Goal: Information Seeking & Learning: Learn about a topic

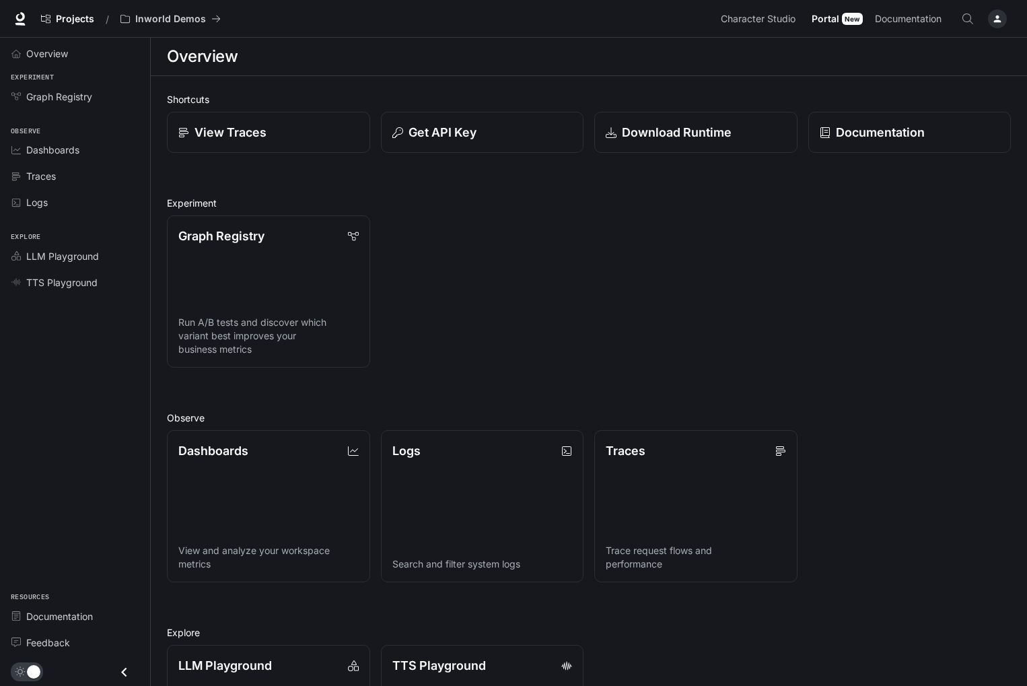
click at [994, 13] on icon "button" at bounding box center [997, 18] width 11 height 11
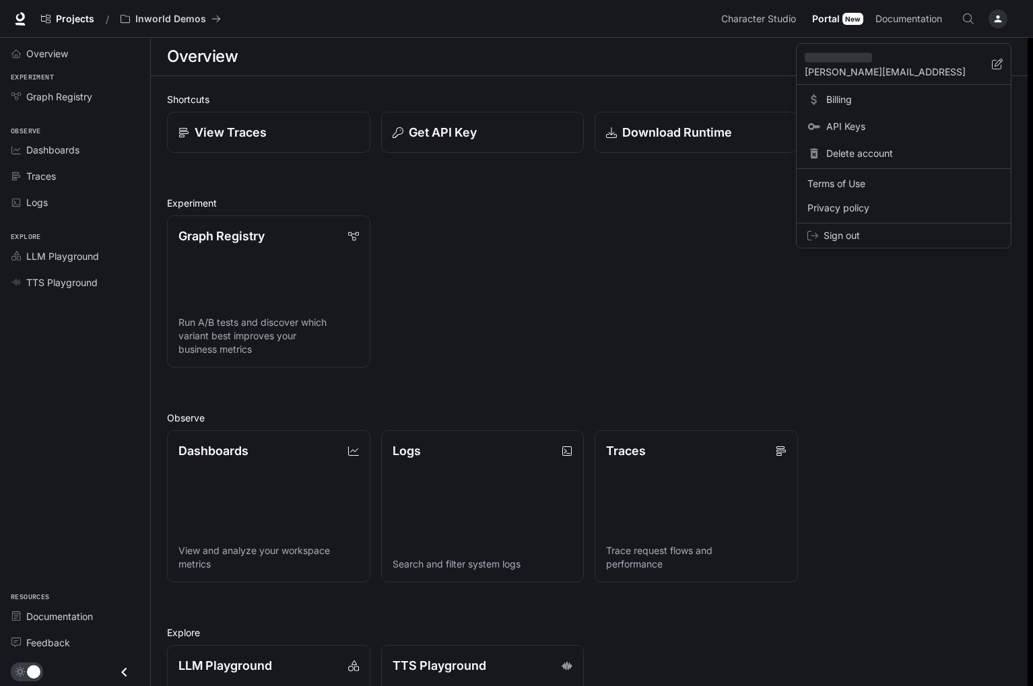
click at [105, 413] on div at bounding box center [516, 343] width 1033 height 686
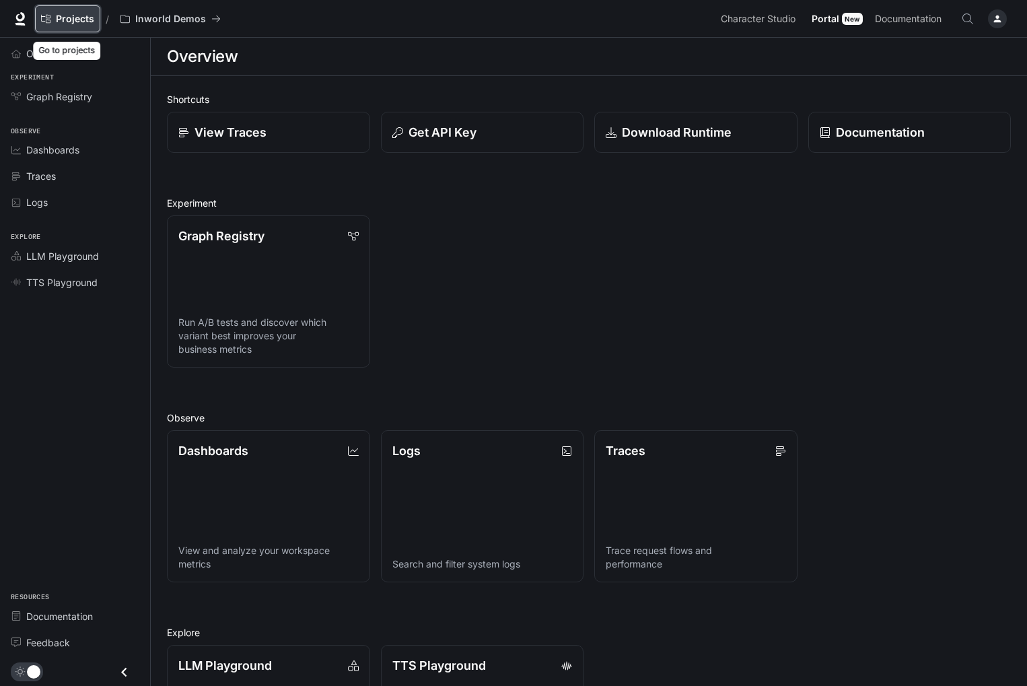
click at [69, 18] on span "Projects" at bounding box center [75, 18] width 38 height 11
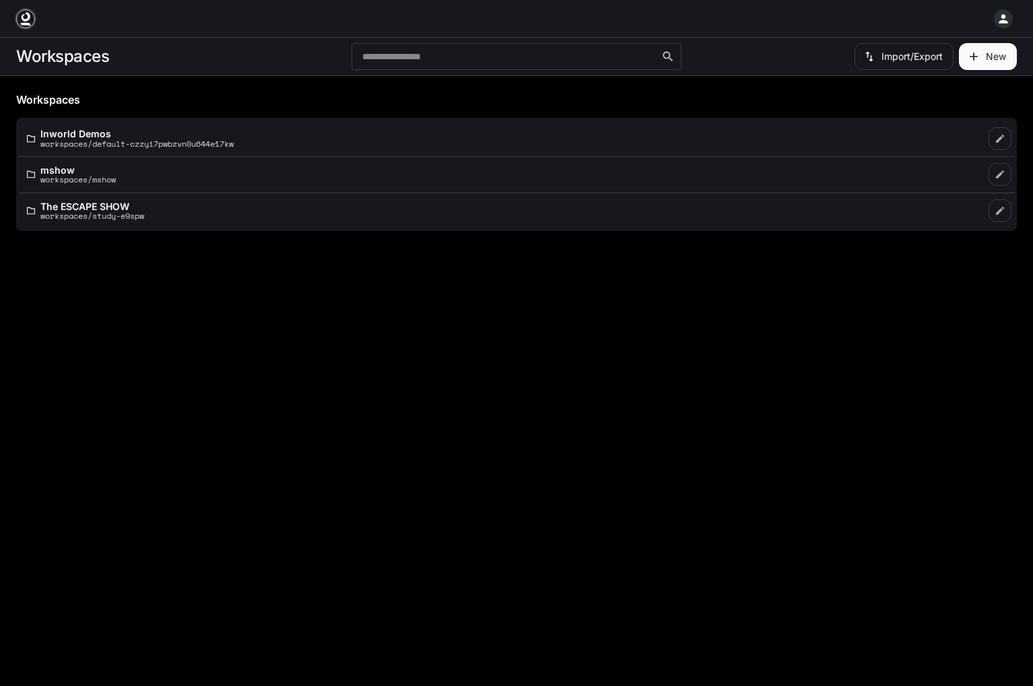
click at [23, 16] on icon at bounding box center [26, 16] width 9 height 9
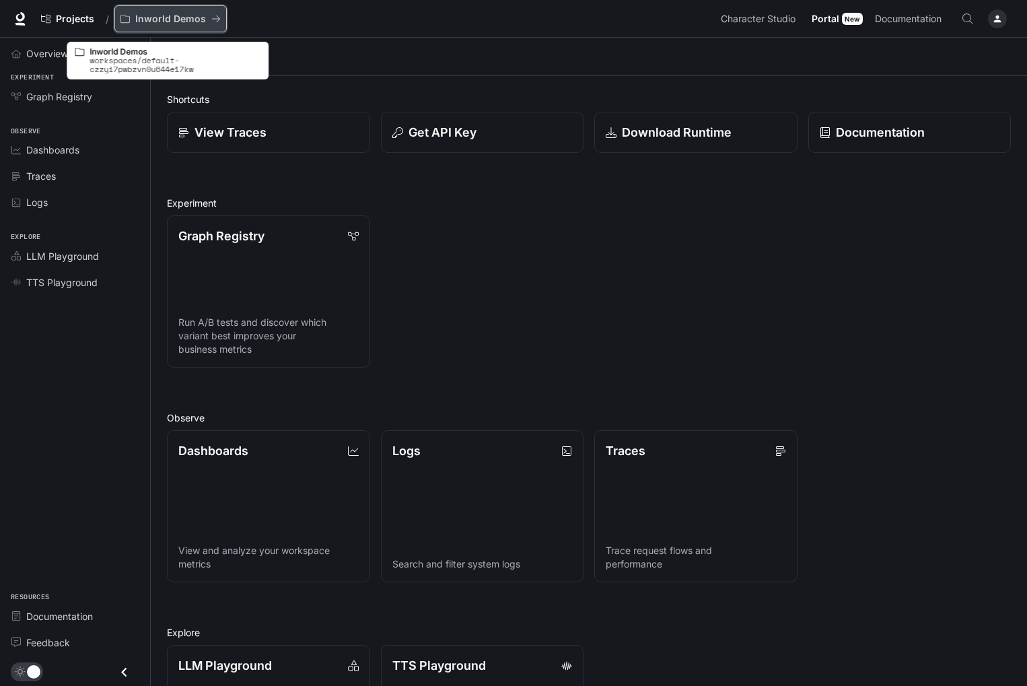
click at [187, 18] on p "Inworld Demos" at bounding box center [170, 18] width 71 height 11
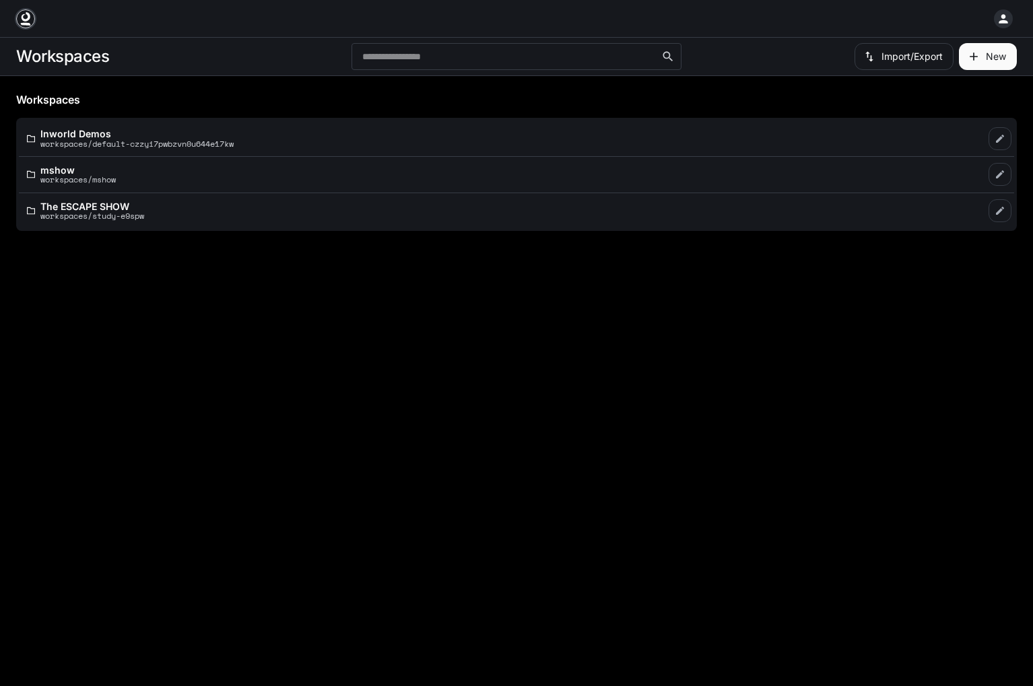
click at [25, 19] on icon at bounding box center [25, 18] width 13 height 13
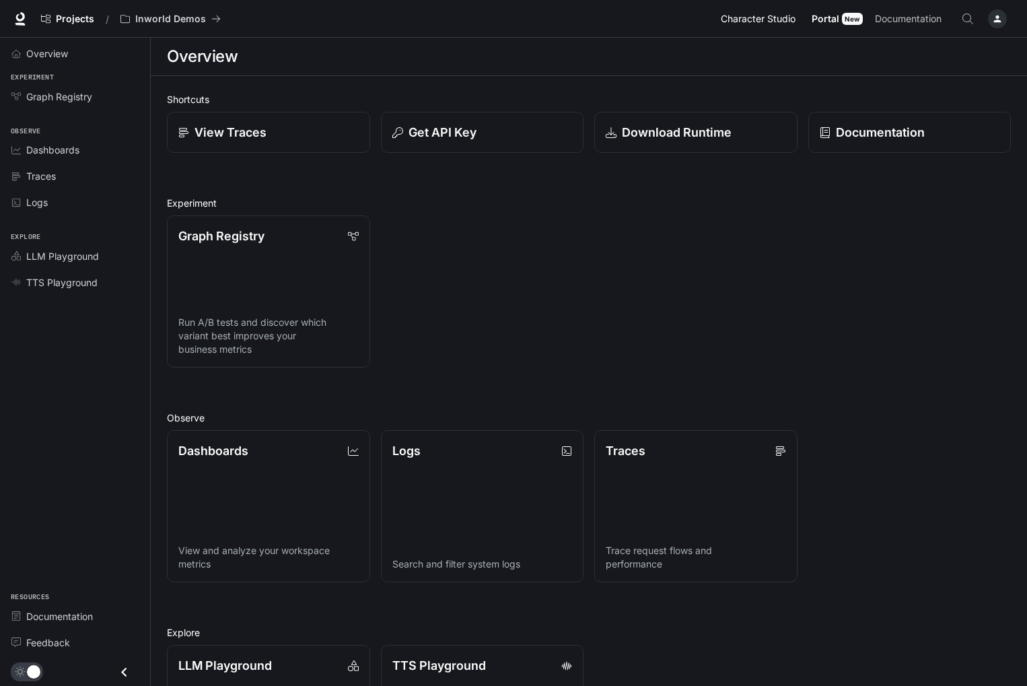
click at [766, 18] on span "Character Studio" at bounding box center [758, 19] width 75 height 17
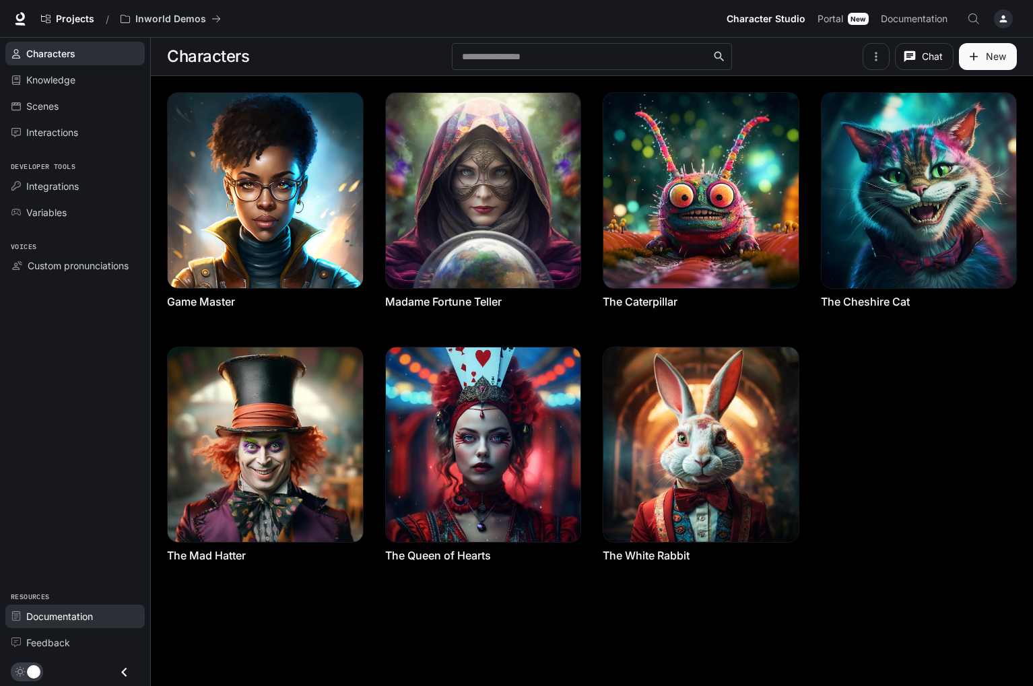
click at [72, 616] on span "Documentation" at bounding box center [59, 616] width 67 height 14
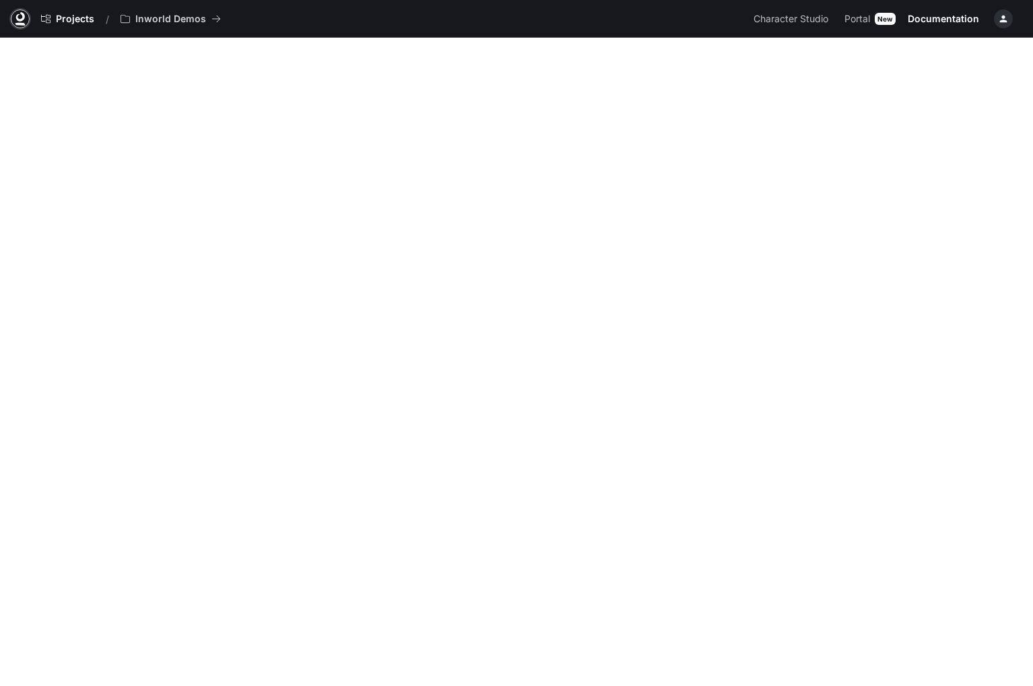
click at [18, 20] on icon at bounding box center [20, 16] width 9 height 9
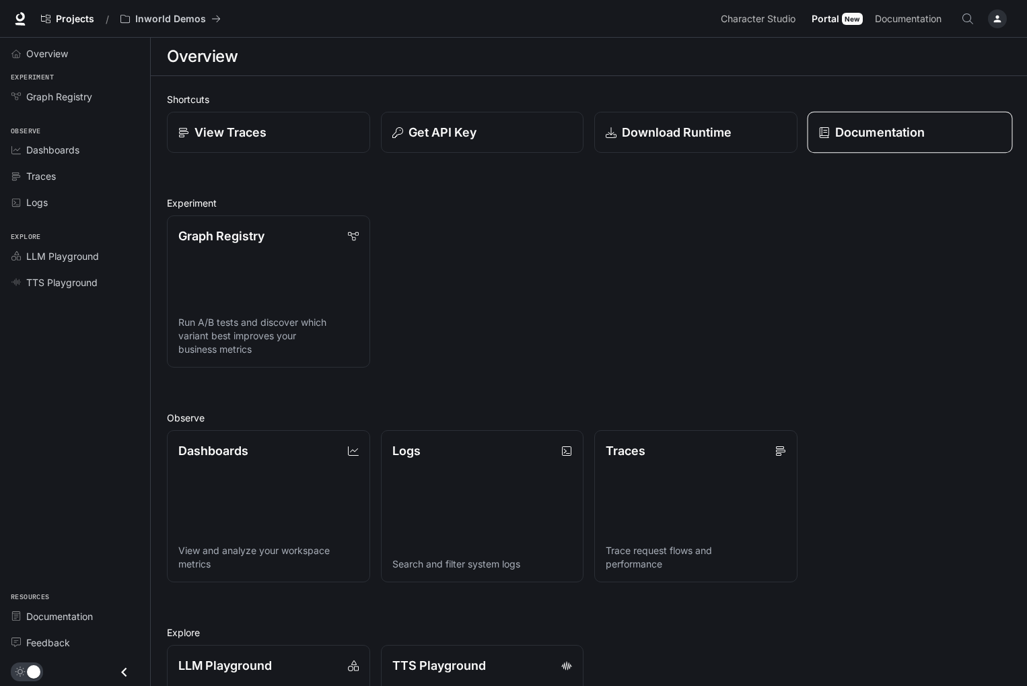
click at [868, 128] on p "Documentation" at bounding box center [880, 132] width 90 height 18
